Goal: Communication & Community: Answer question/provide support

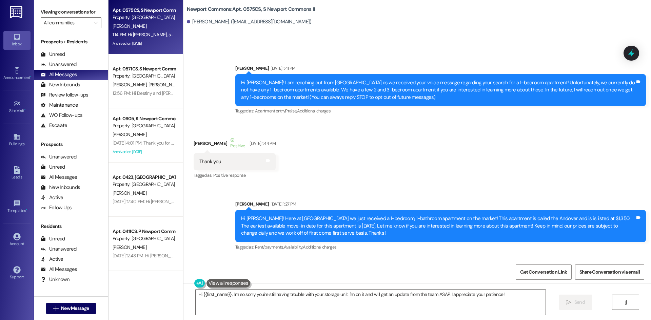
scroll to position [11429, 0]
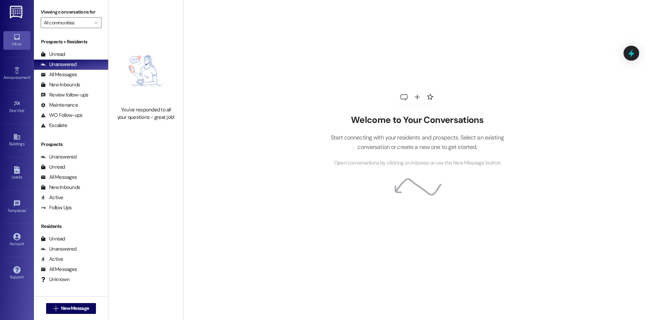
click at [61, 73] on div "All Messages" at bounding box center [59, 74] width 36 height 7
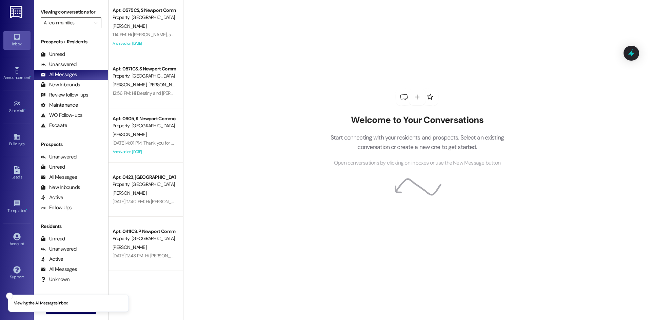
click at [149, 18] on div "Property: [GEOGRAPHIC_DATA]" at bounding box center [144, 17] width 63 height 7
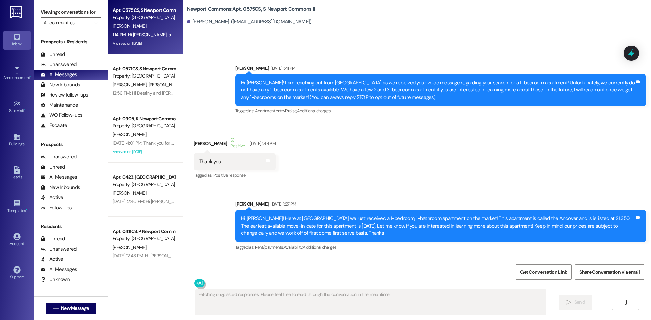
scroll to position [11429, 0]
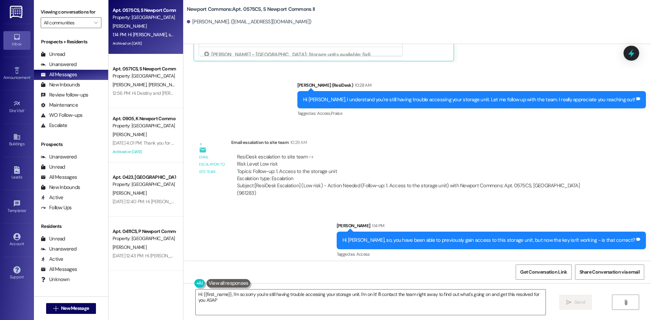
type textarea "Hi {{first_name}}, I'm so sorry you're still having trouble accessing your stor…"
